Goal: Task Accomplishment & Management: Use online tool/utility

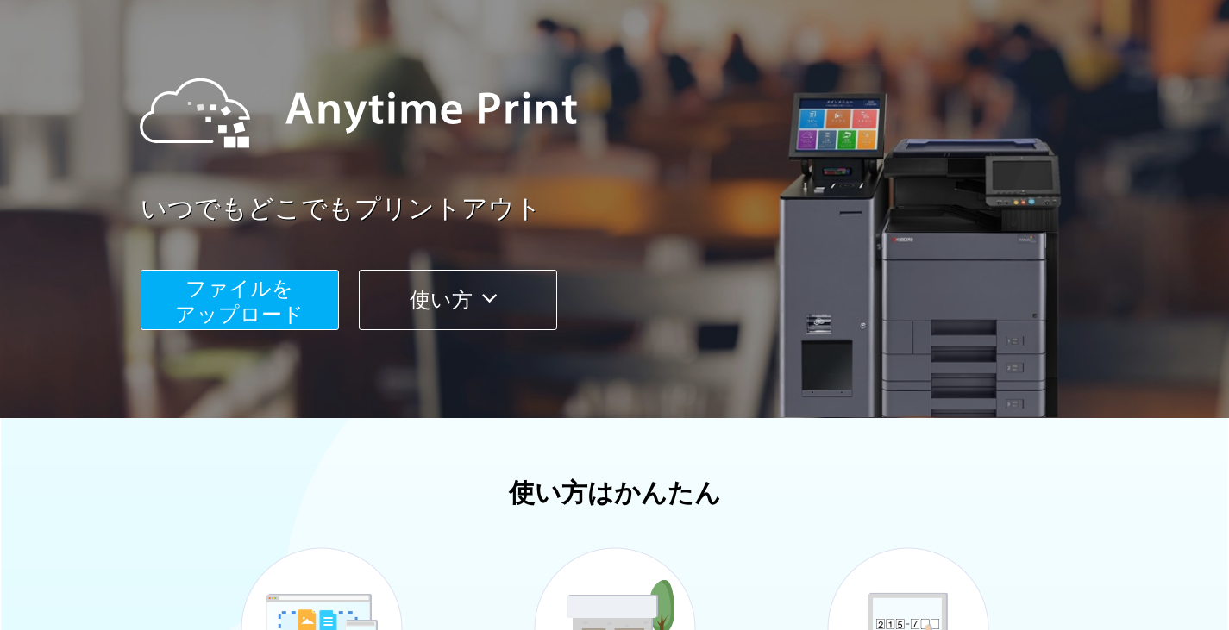
scroll to position [173, 0]
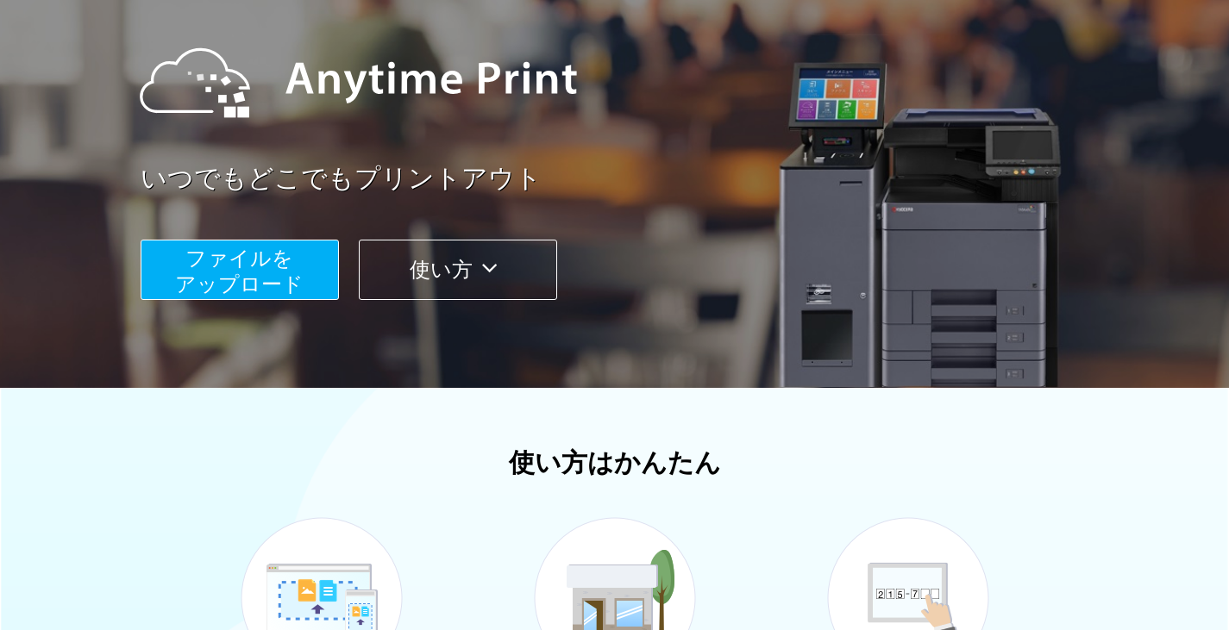
click at [238, 279] on span "ファイルを ​​アップロード" at bounding box center [239, 271] width 129 height 49
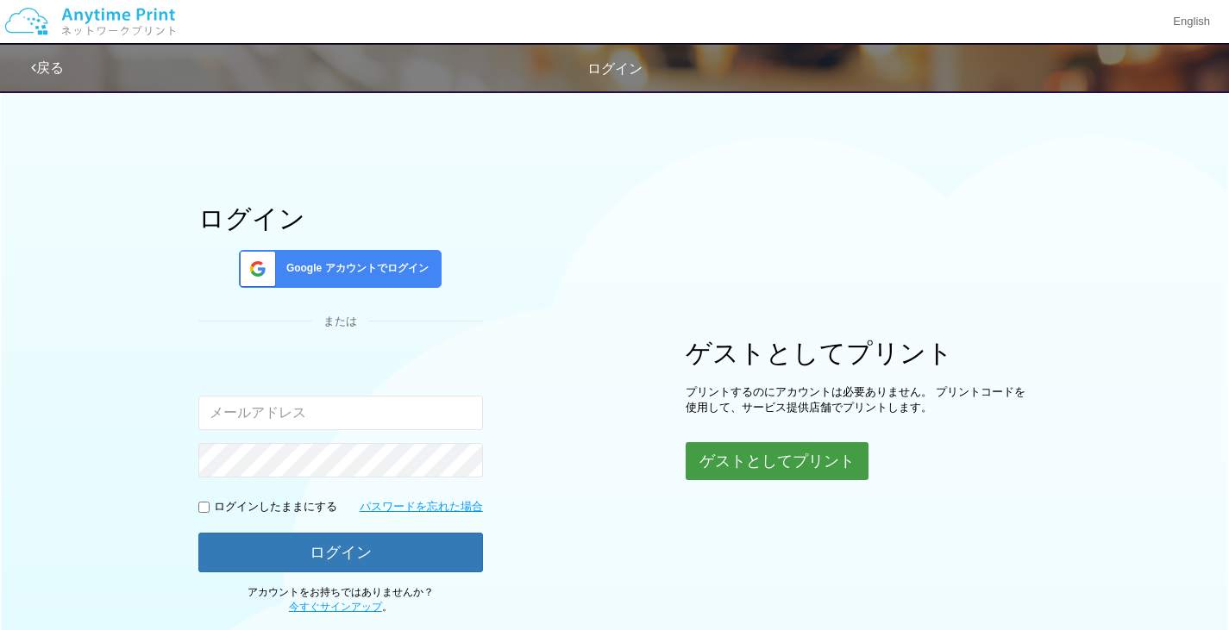
click at [760, 456] on button "ゲストとしてプリント" at bounding box center [777, 461] width 183 height 38
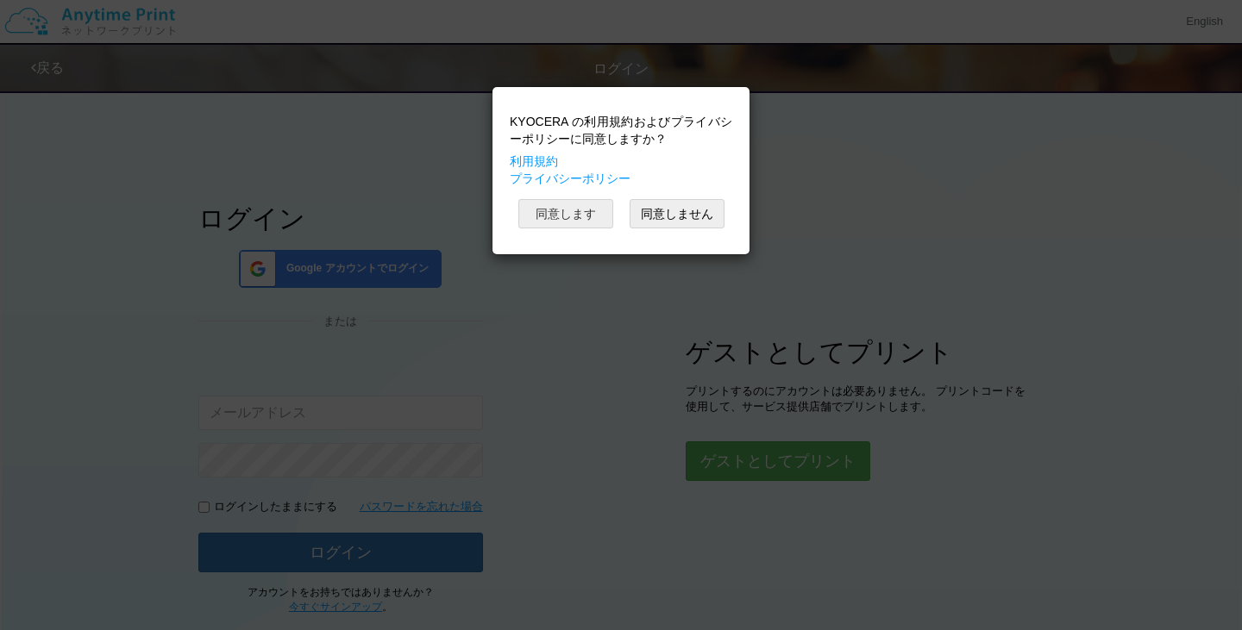
click at [577, 212] on button "同意します" at bounding box center [565, 213] width 95 height 29
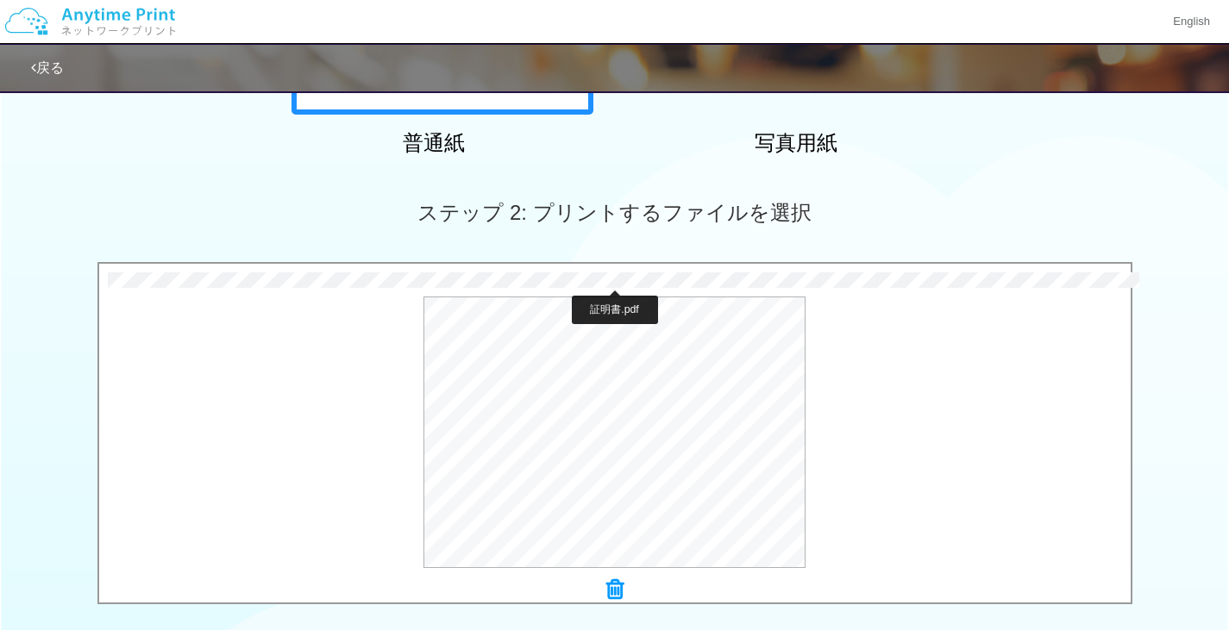
scroll to position [423, 0]
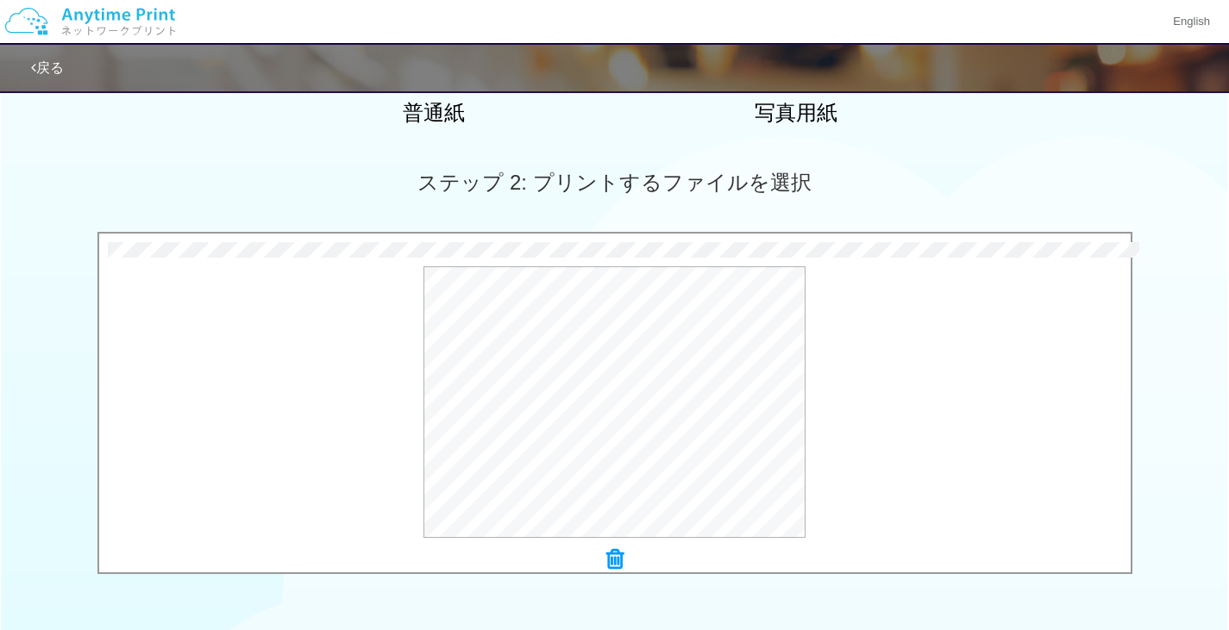
click at [618, 559] on icon at bounding box center [614, 560] width 17 height 22
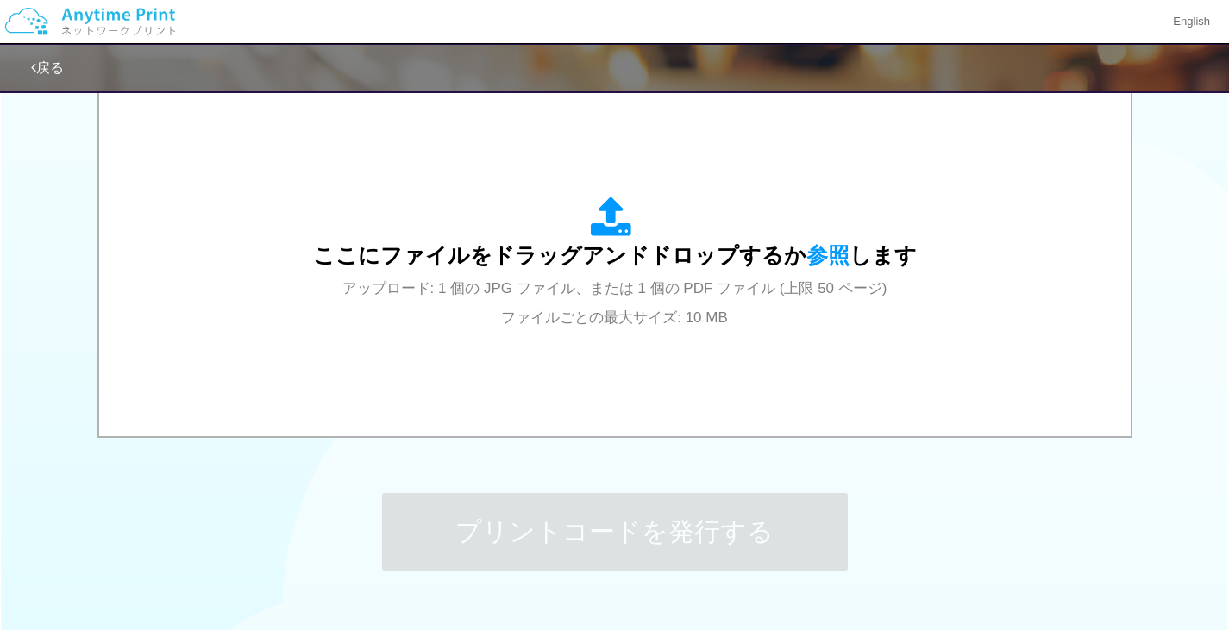
scroll to position [595, 0]
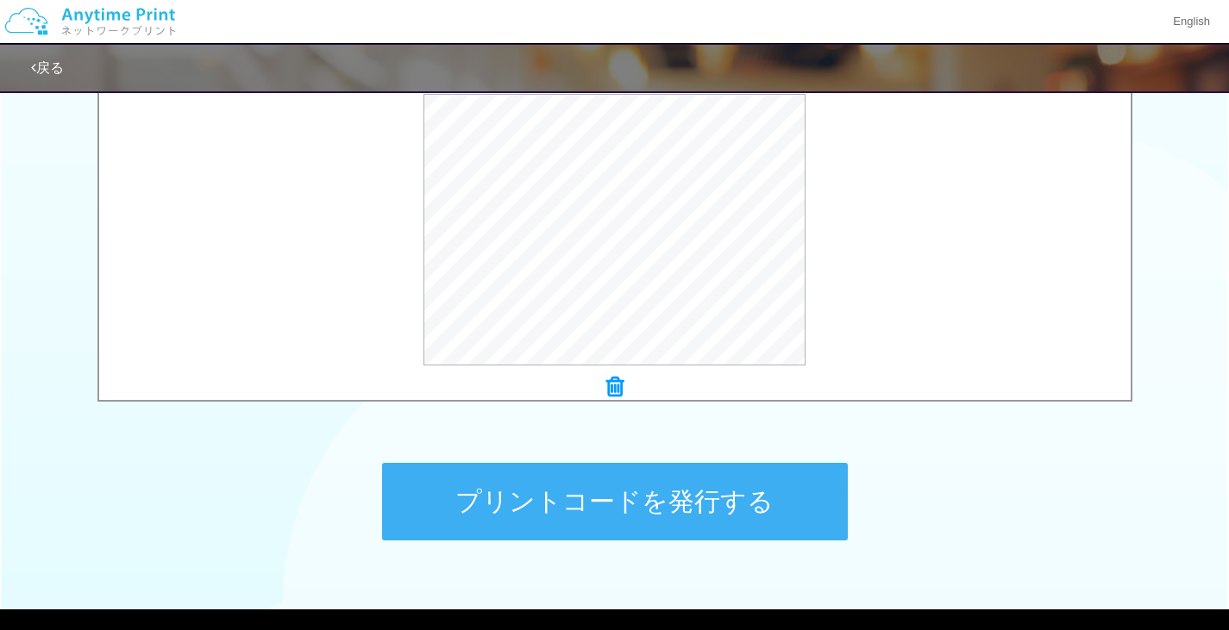
click at [658, 503] on button "プリントコードを発行する" at bounding box center [615, 502] width 466 height 78
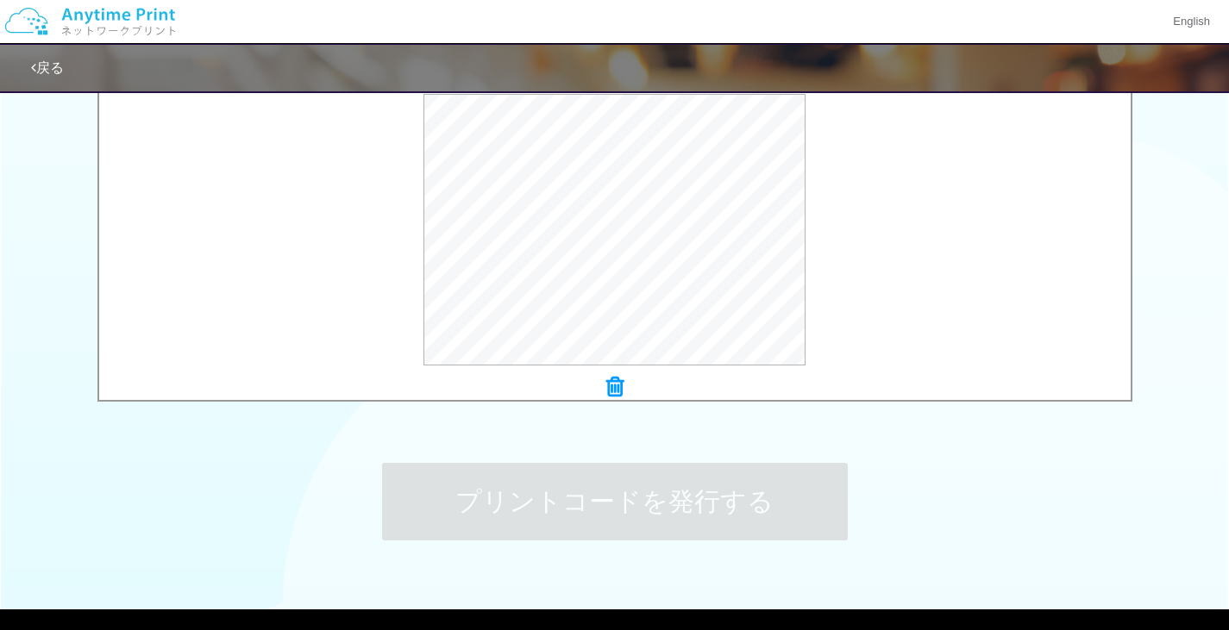
scroll to position [0, 0]
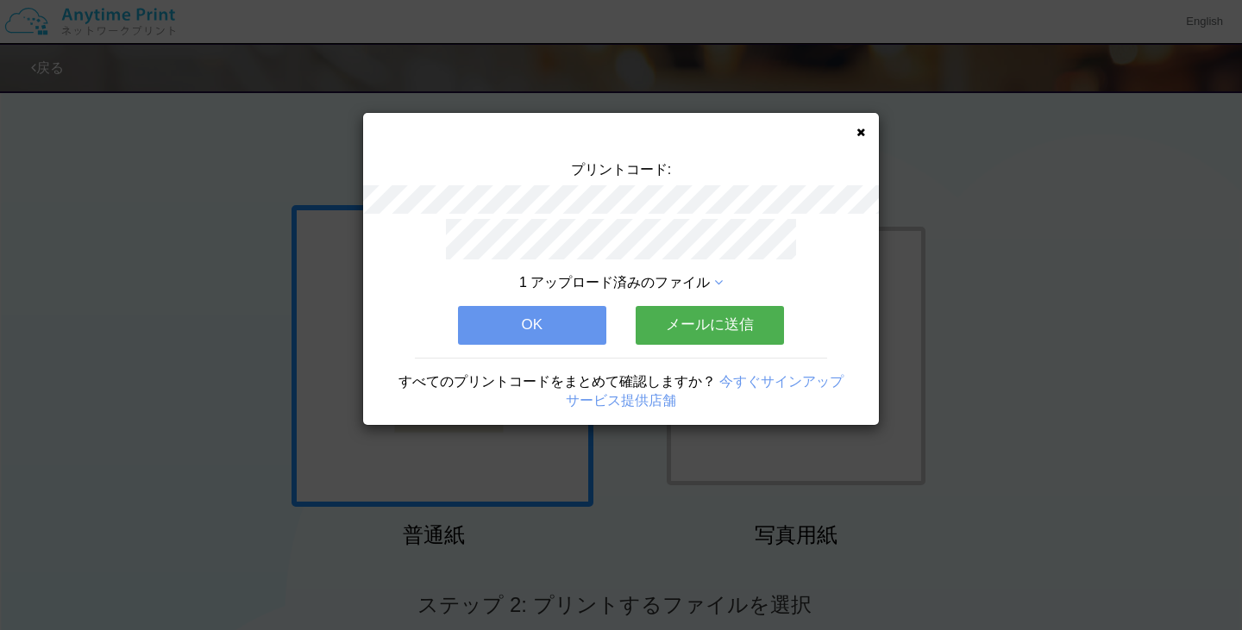
click at [539, 312] on button "OK" at bounding box center [532, 325] width 148 height 38
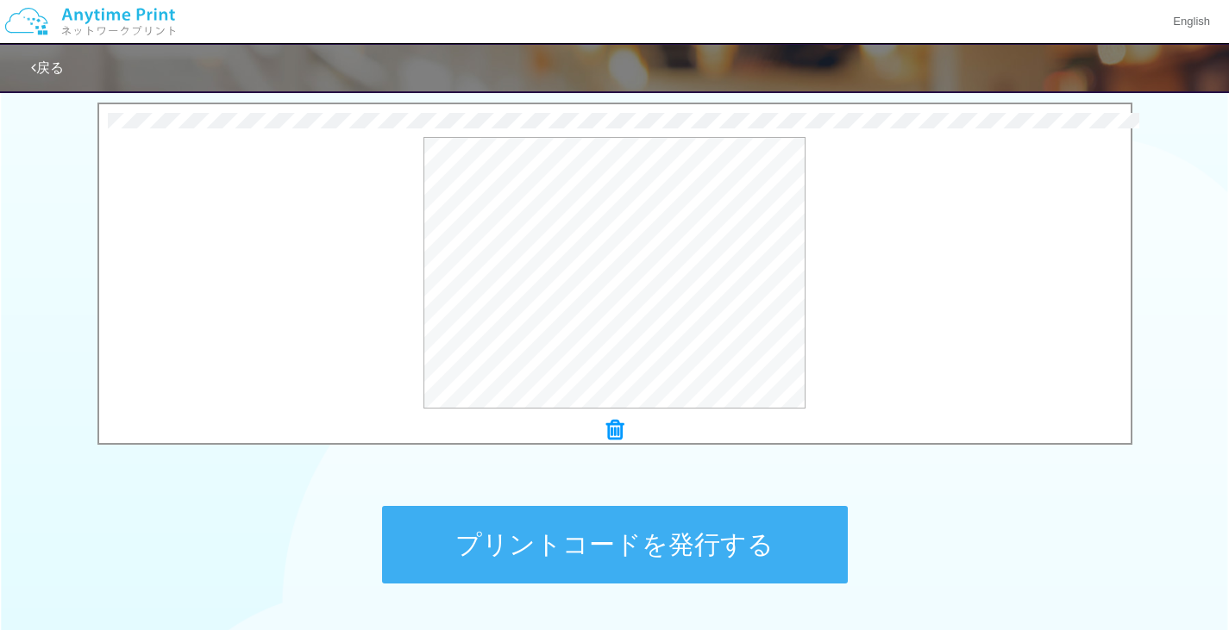
scroll to position [509, 0]
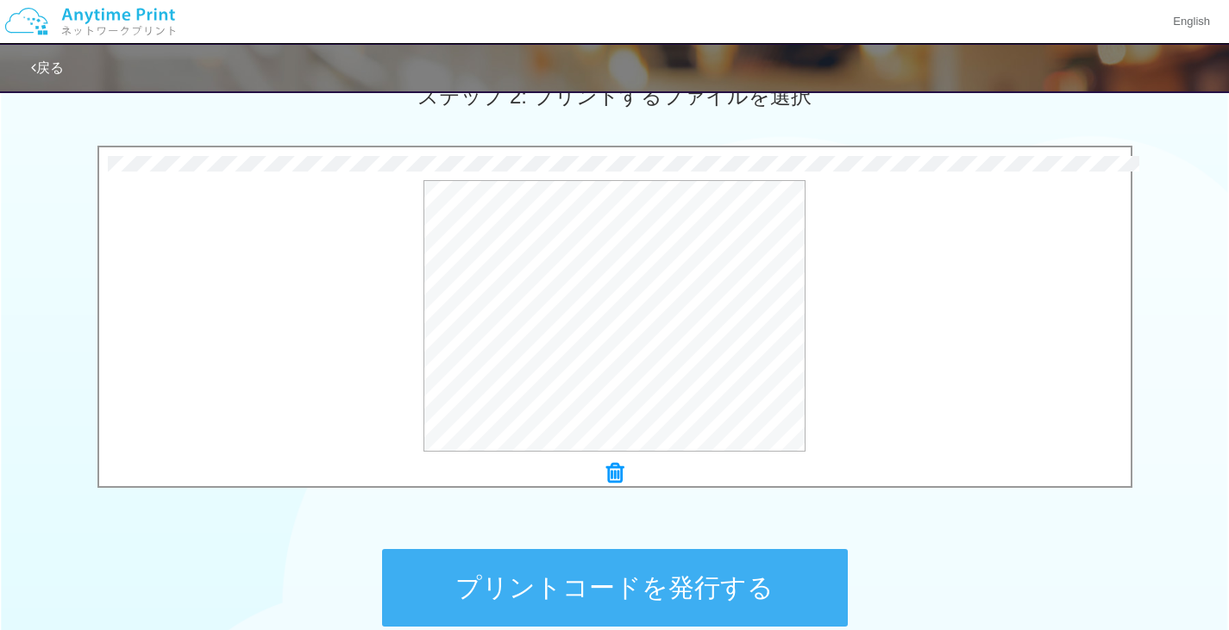
click at [628, 573] on button "プリントコードを発行する" at bounding box center [615, 588] width 466 height 78
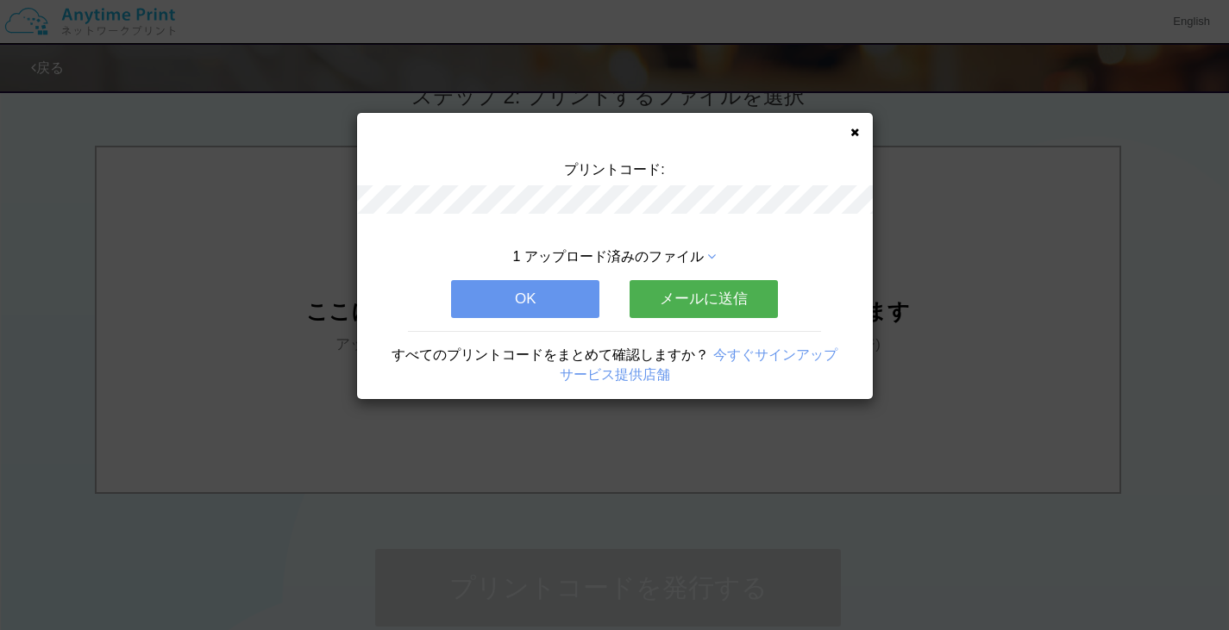
scroll to position [0, 0]
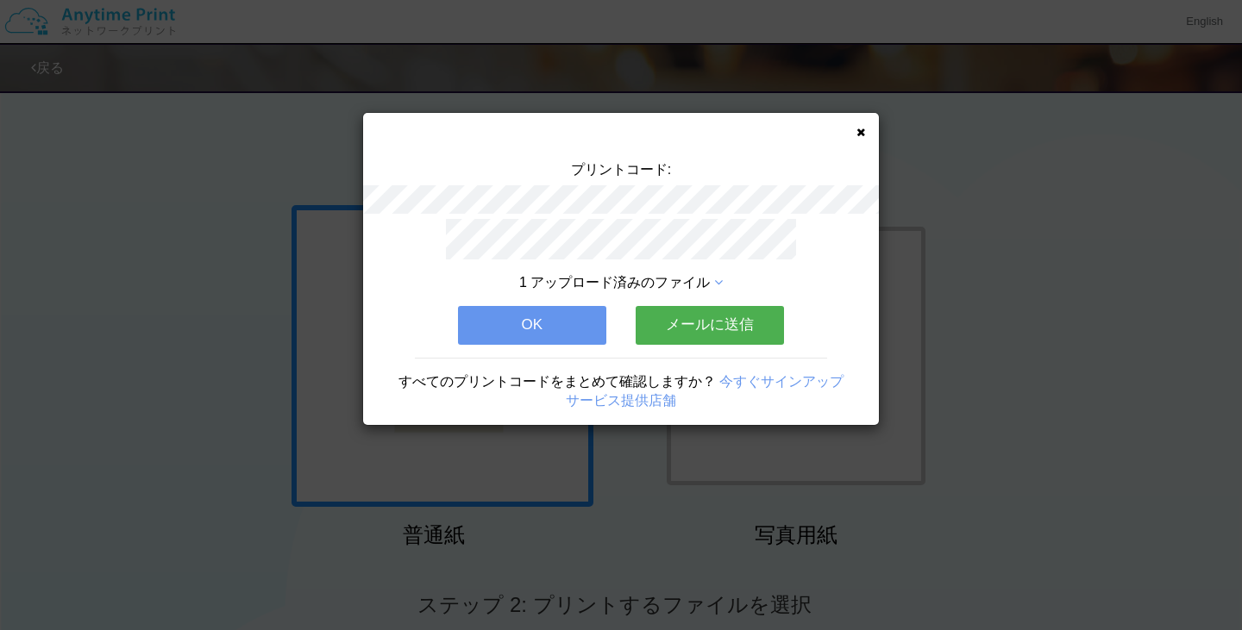
click at [523, 316] on button "OK" at bounding box center [532, 325] width 148 height 38
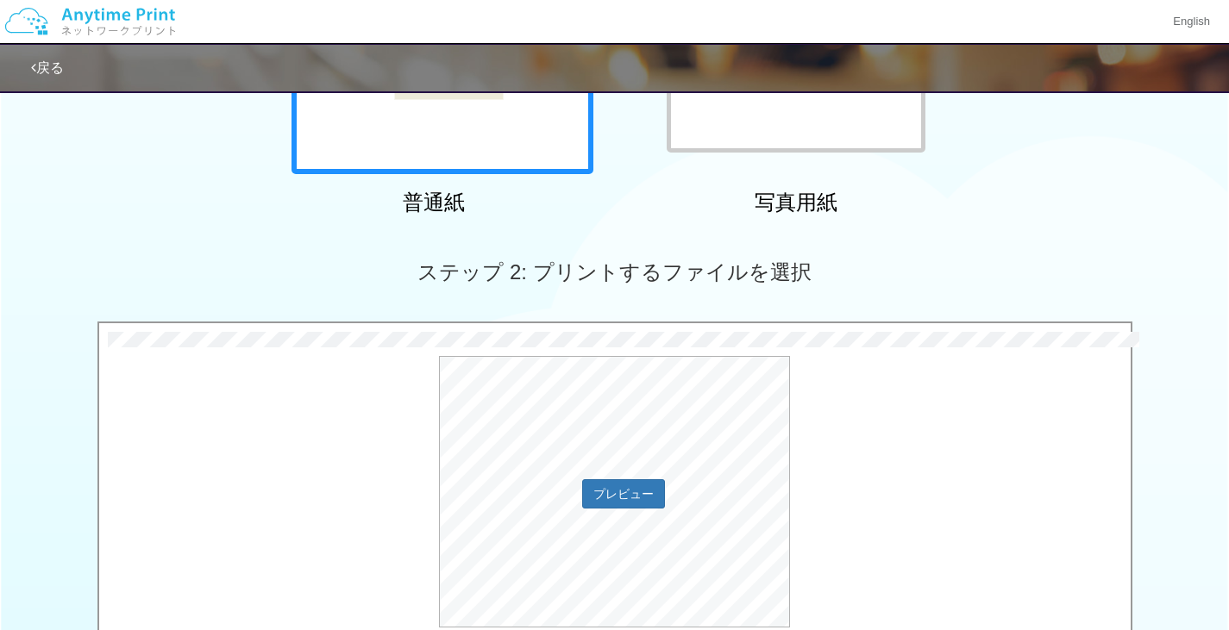
scroll to position [419, 0]
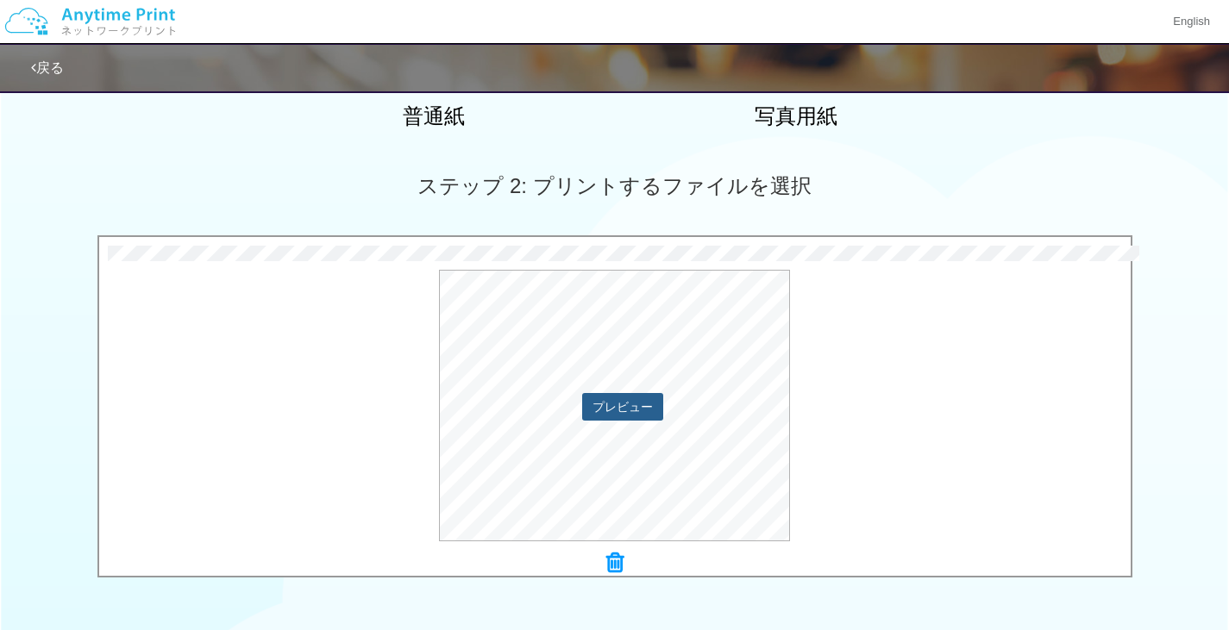
click at [649, 406] on button "プレビュー" at bounding box center [622, 407] width 81 height 28
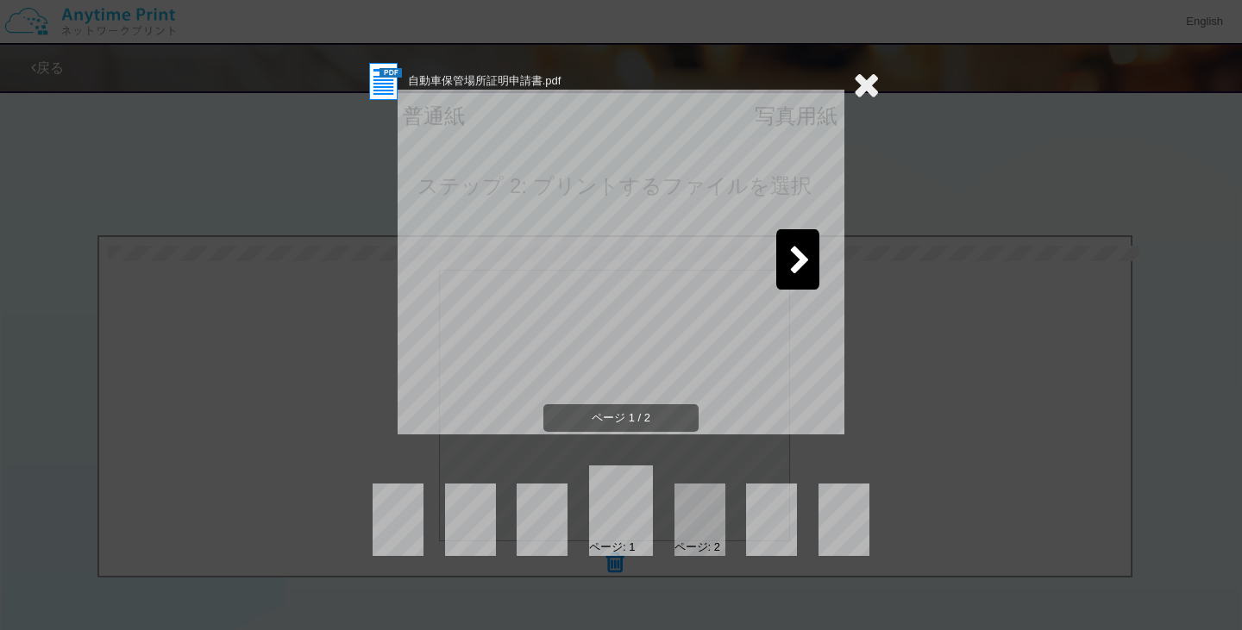
click at [791, 256] on icon at bounding box center [800, 262] width 22 height 30
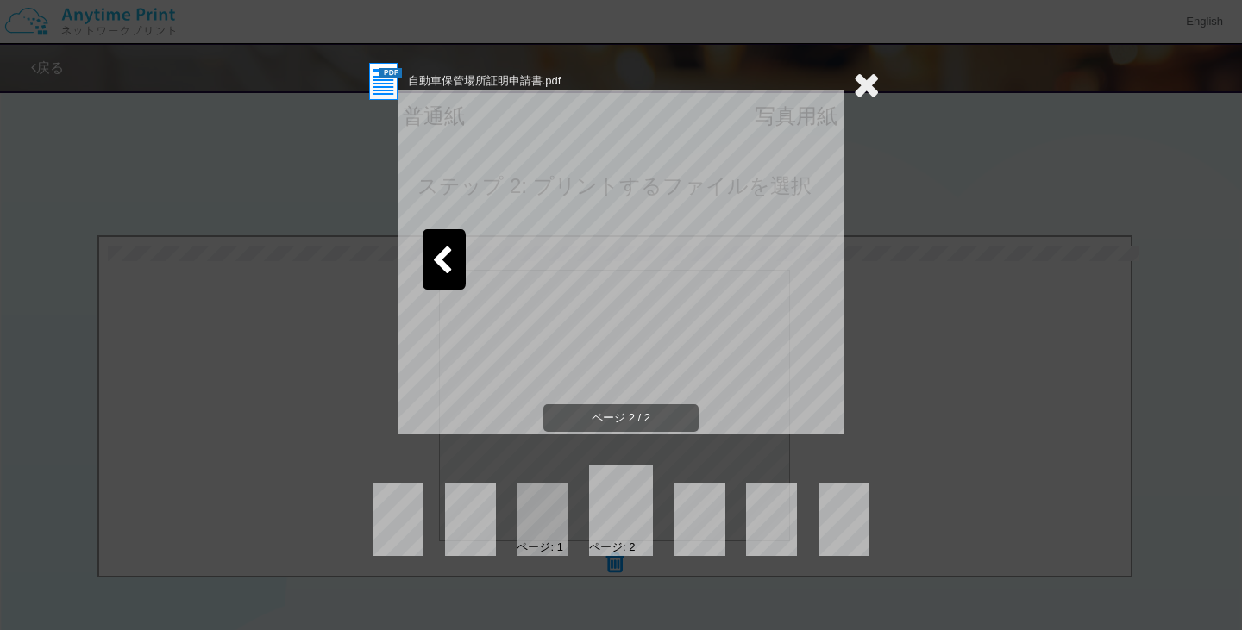
click at [871, 84] on icon at bounding box center [866, 84] width 27 height 35
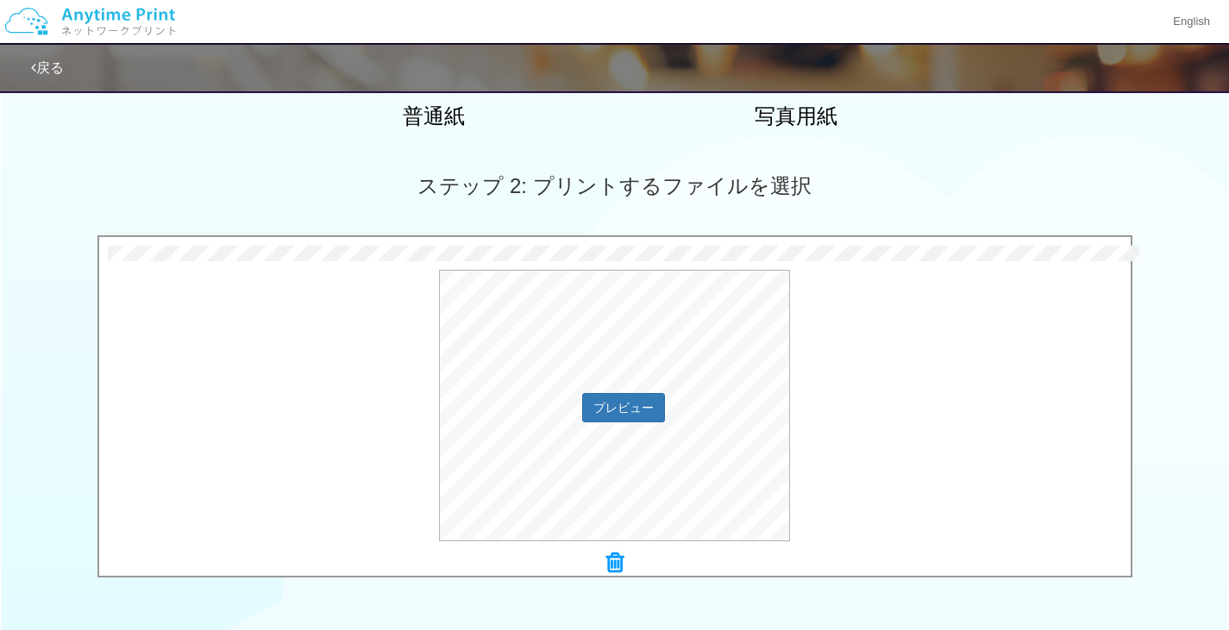
scroll to position [678, 0]
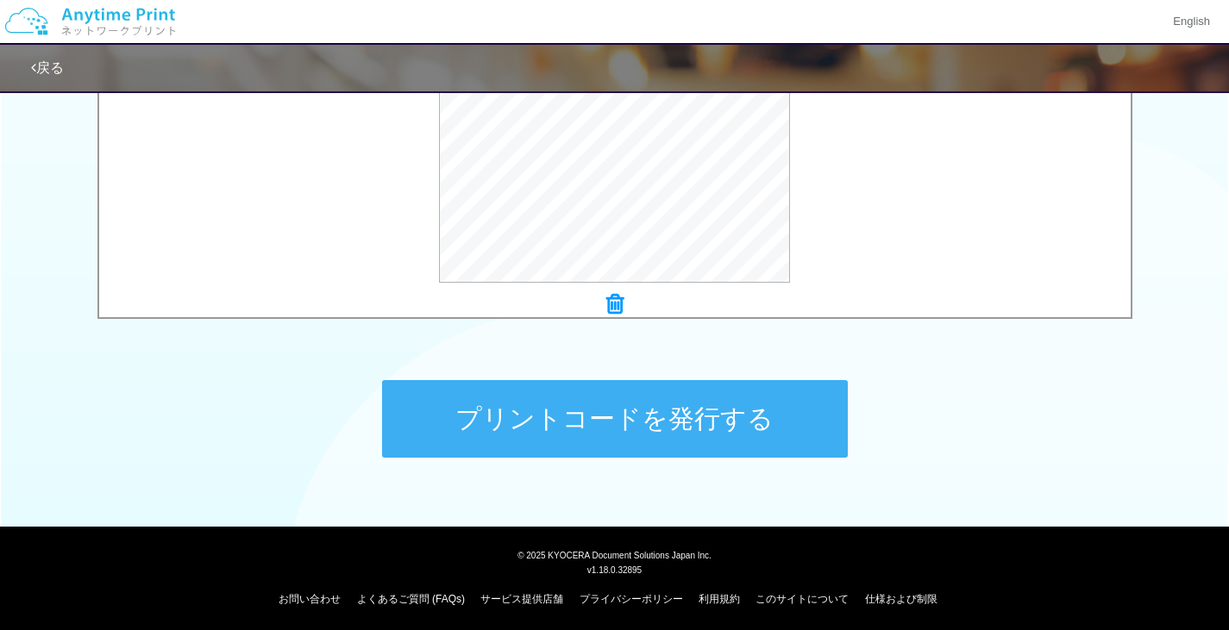
click at [717, 423] on button "プリントコードを発行する" at bounding box center [615, 419] width 466 height 78
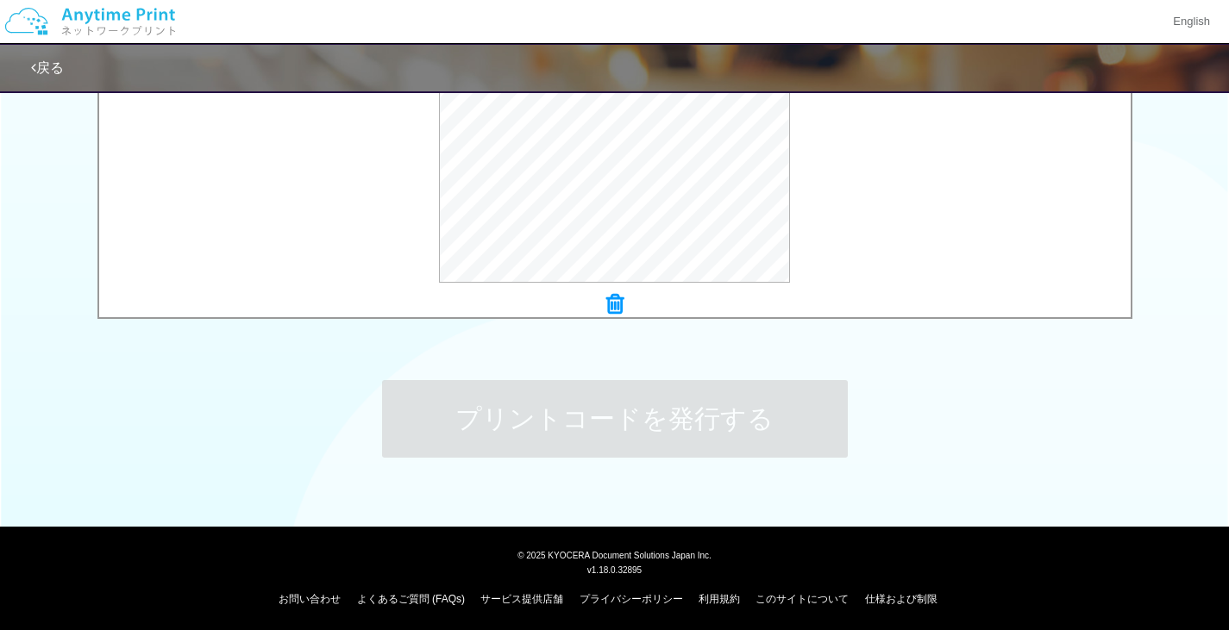
scroll to position [0, 0]
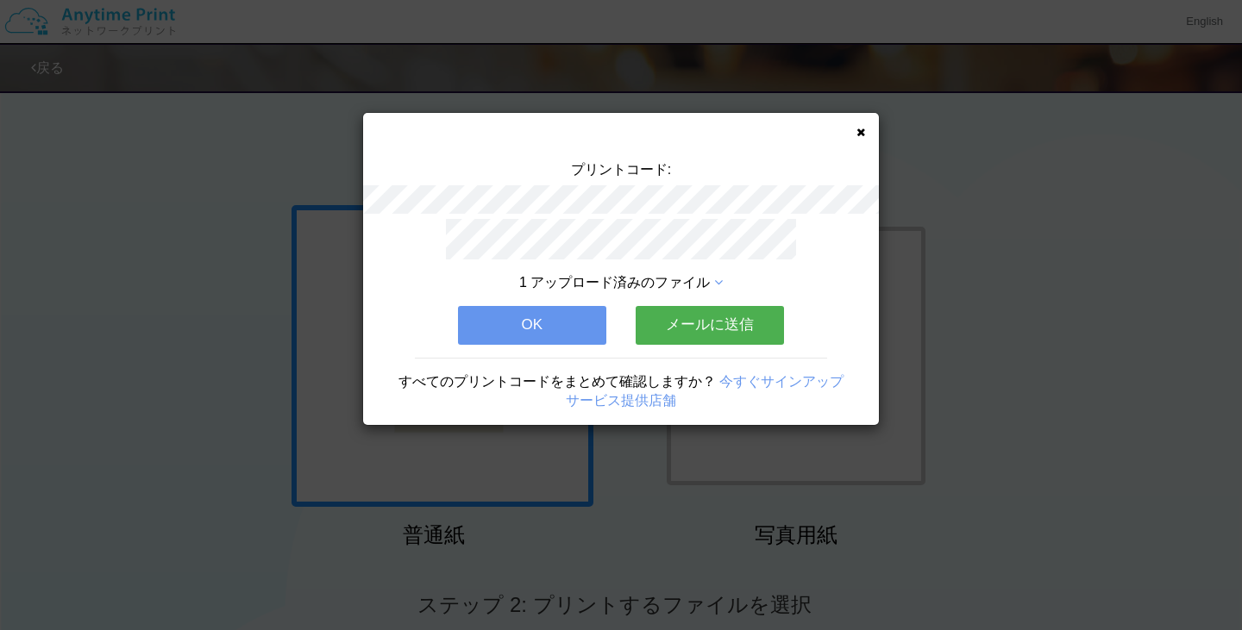
click at [857, 132] on icon at bounding box center [860, 132] width 9 height 11
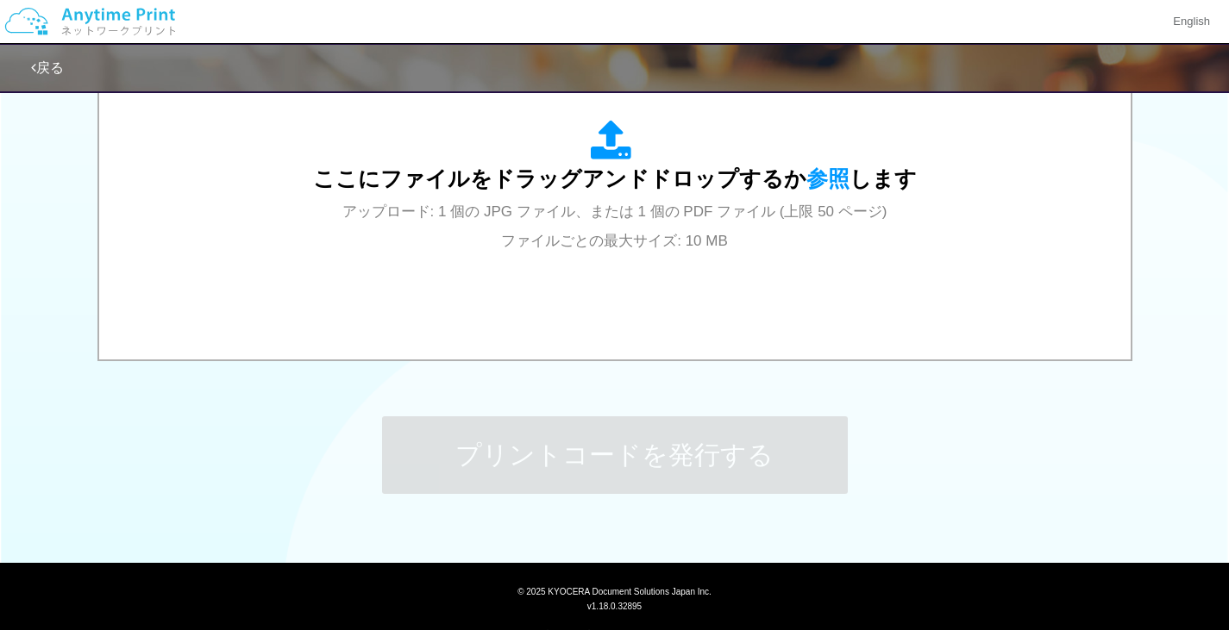
scroll to position [681, 0]
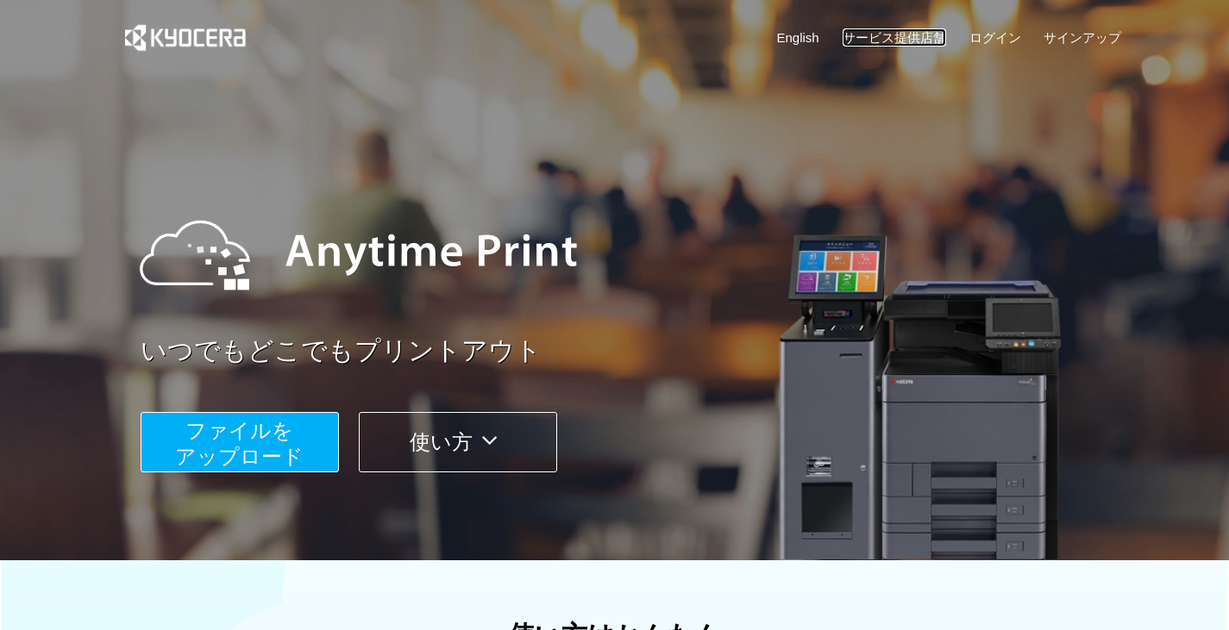
click at [881, 38] on link "サービス提供店舗" at bounding box center [895, 37] width 104 height 18
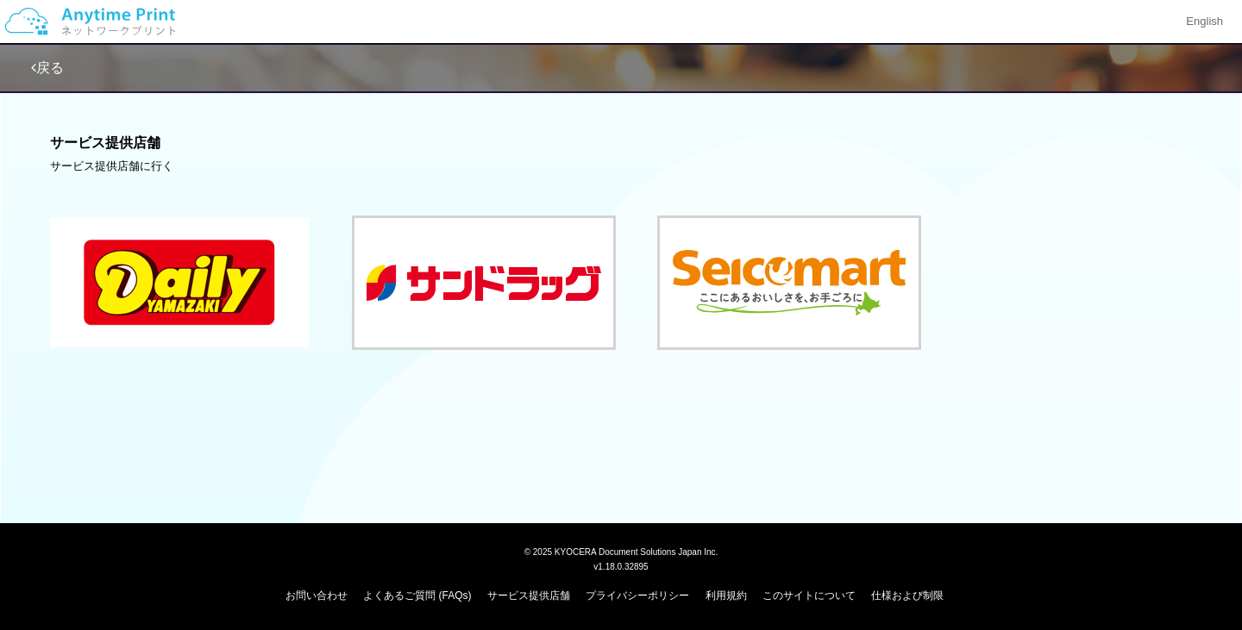
click at [200, 285] on button at bounding box center [179, 282] width 259 height 129
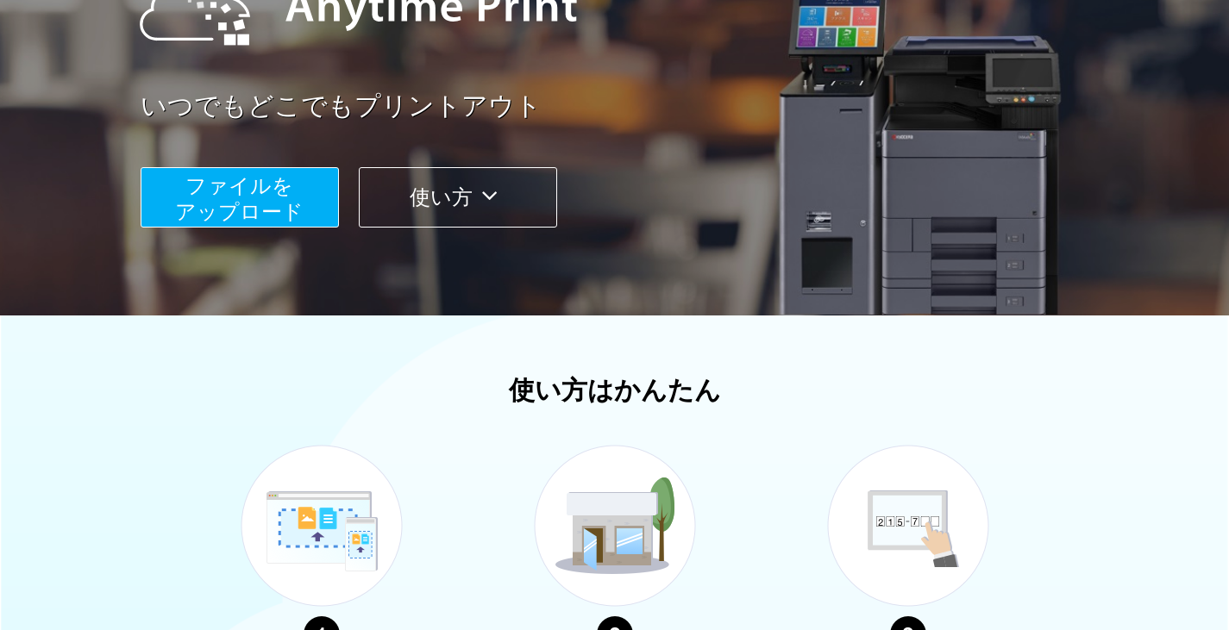
scroll to position [345, 0]
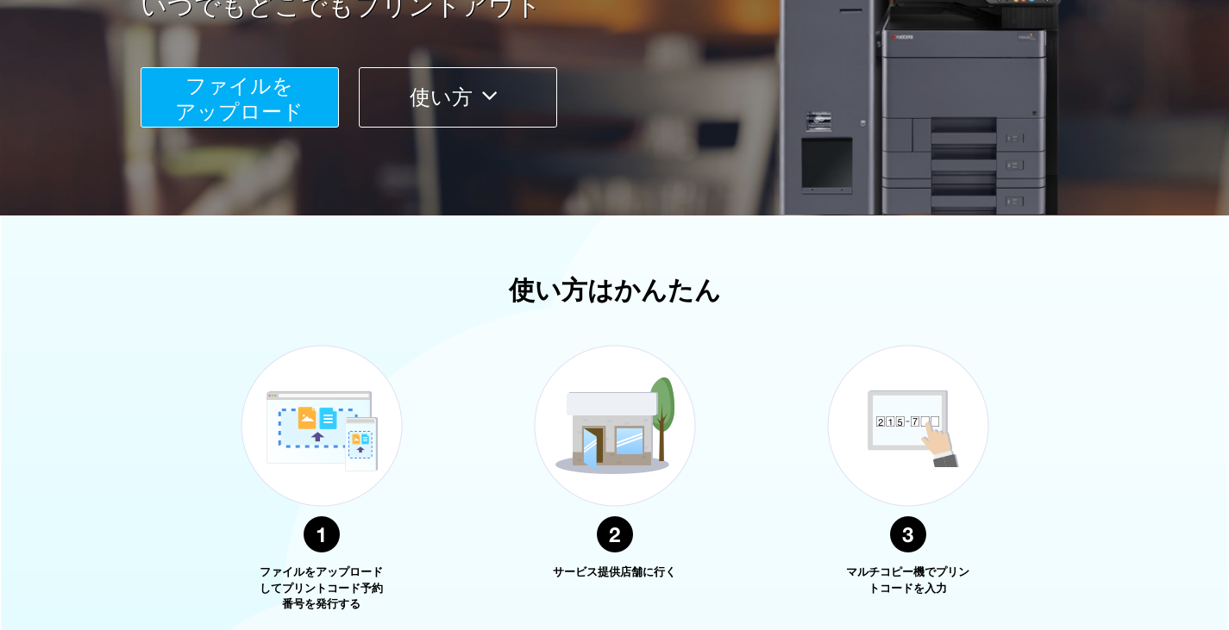
click at [211, 93] on span "ファイルを ​​アップロード" at bounding box center [239, 98] width 129 height 49
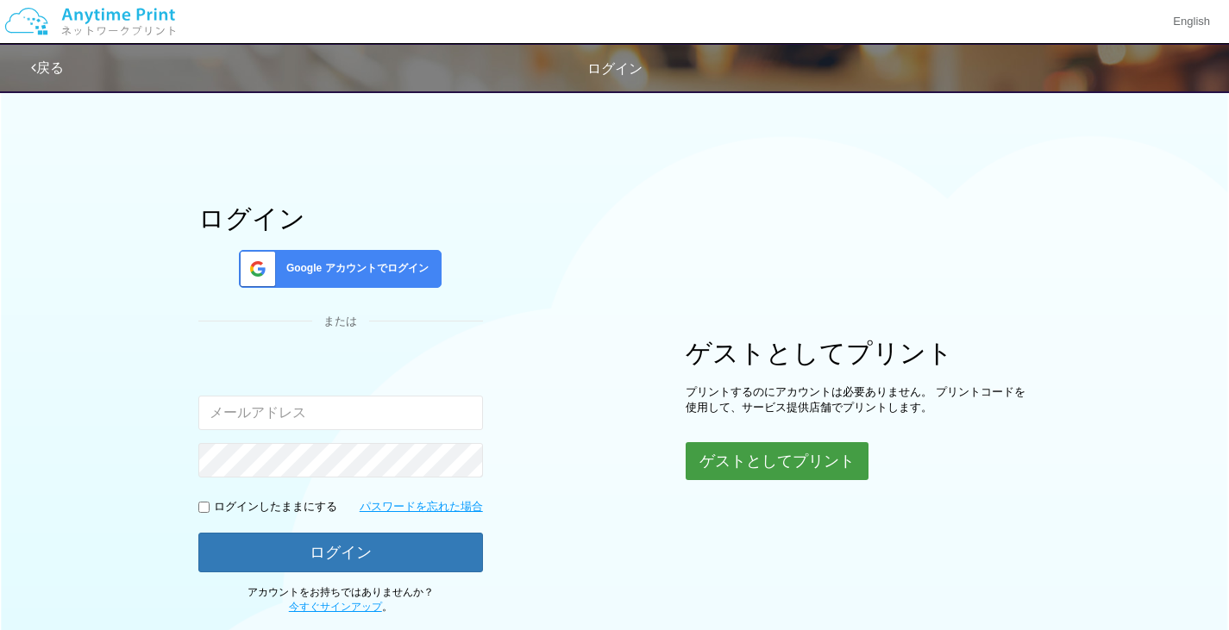
click at [762, 463] on button "ゲストとしてプリント" at bounding box center [777, 461] width 183 height 38
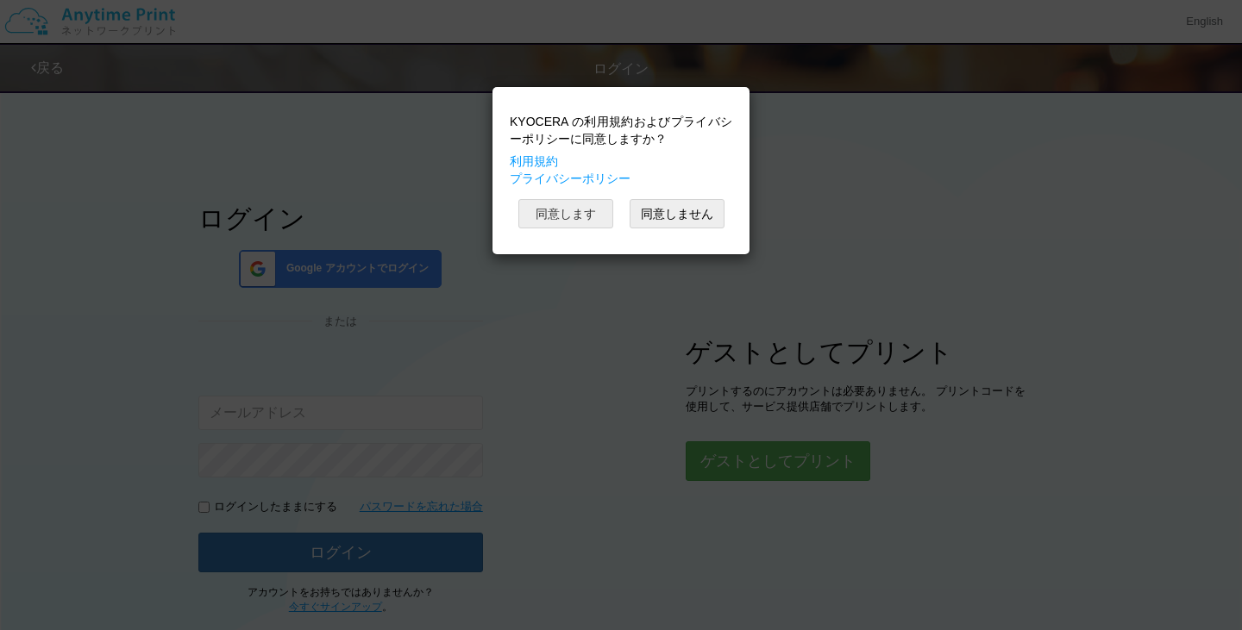
click at [589, 212] on button "同意します" at bounding box center [565, 213] width 95 height 29
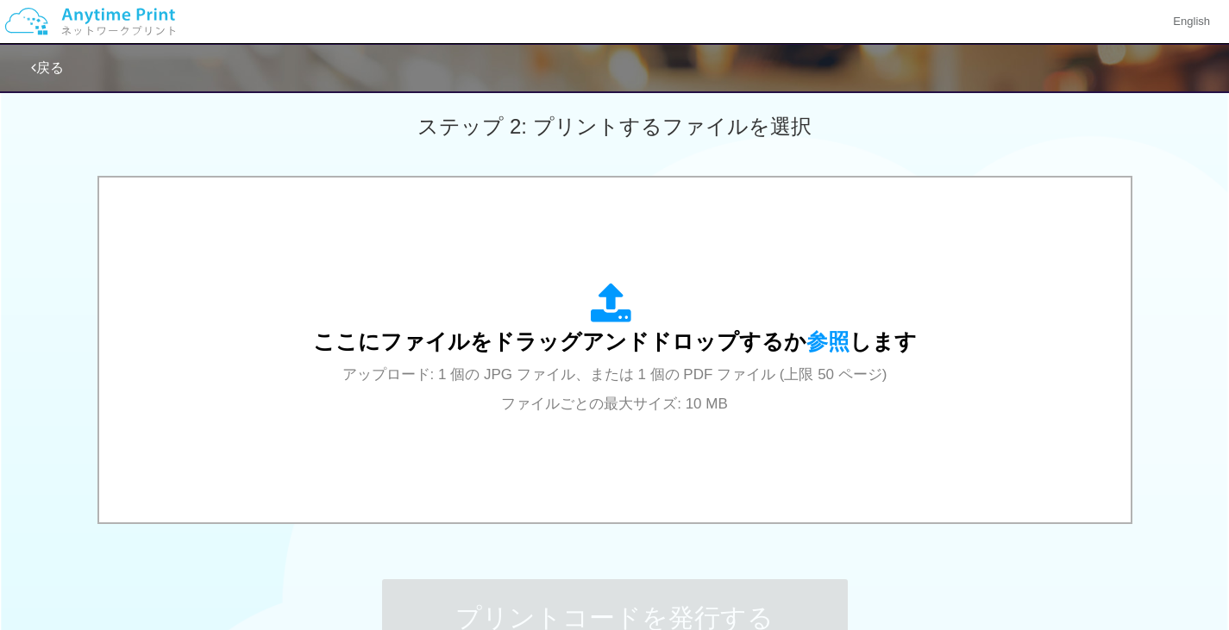
scroll to position [423, 0]
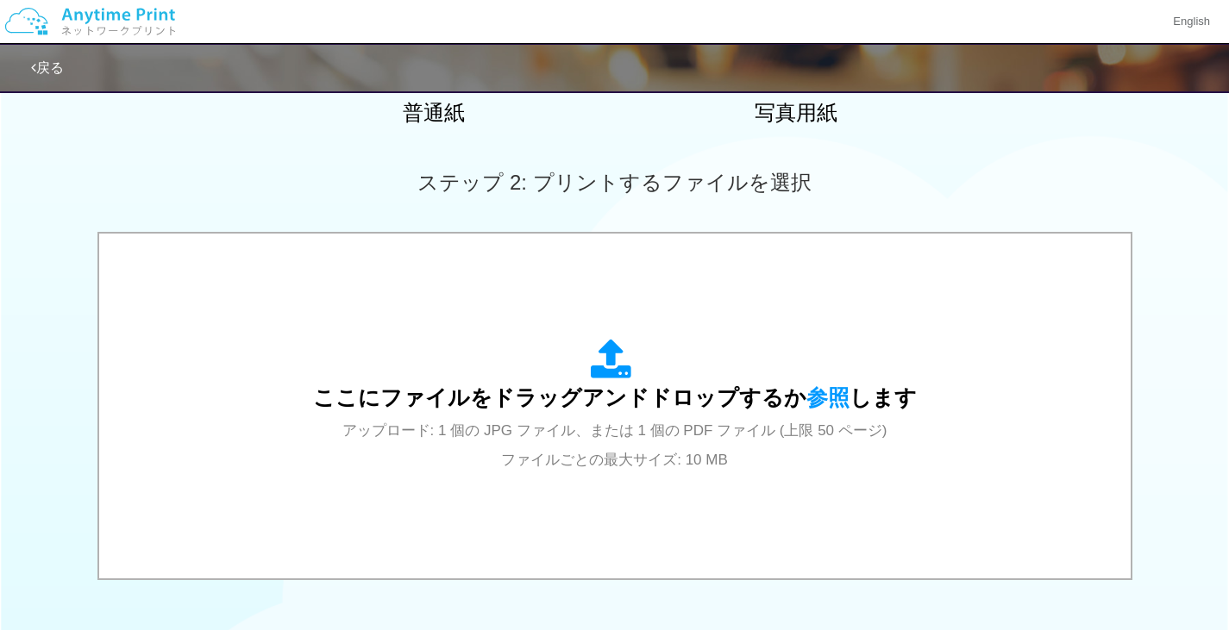
click at [41, 63] on link "戻る" at bounding box center [47, 67] width 33 height 15
